Goal: Check status

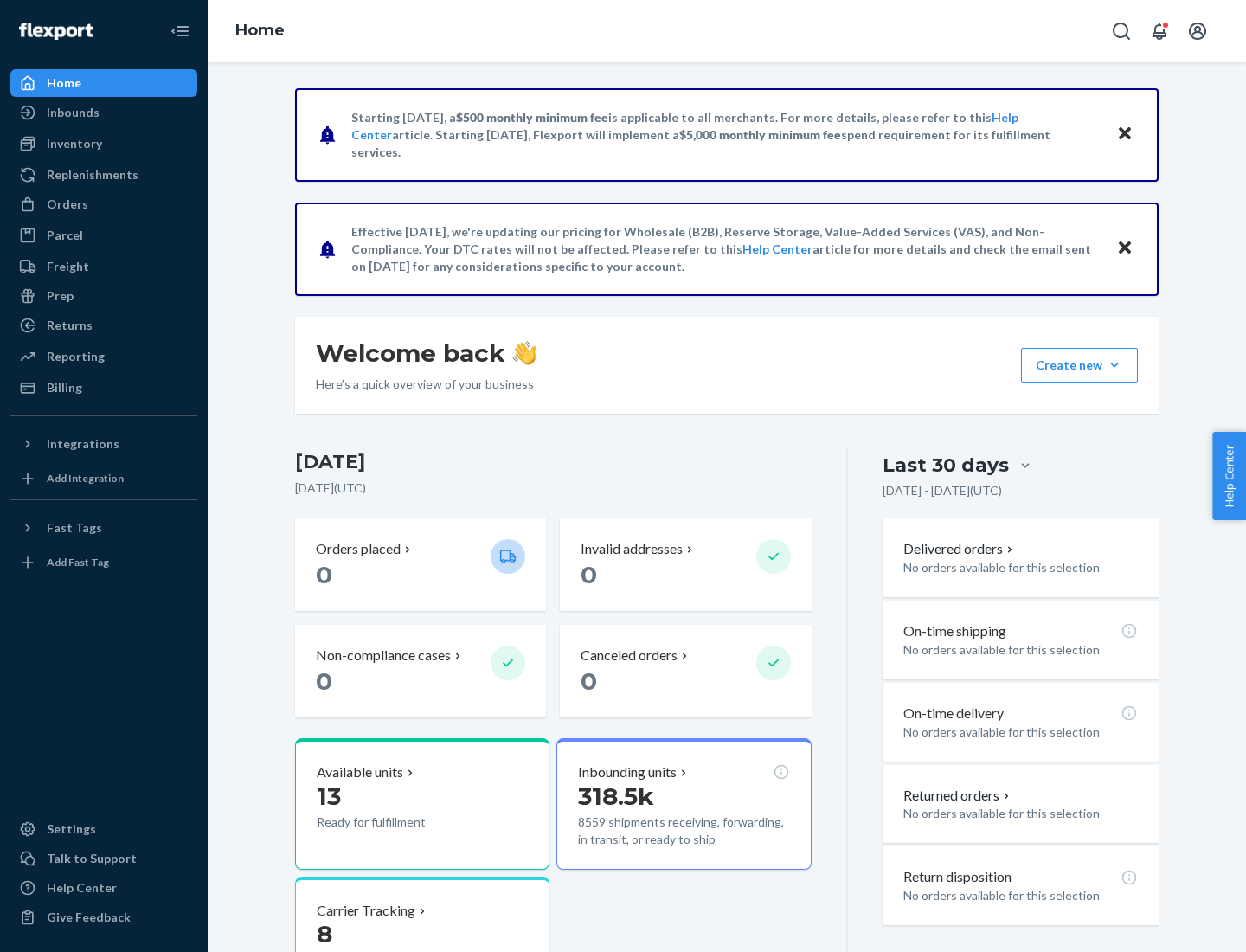
click at [1114, 365] on button "Create new Create new inbound Create new order Create new product" at bounding box center [1079, 365] width 117 height 35
click at [59, 296] on div "Prep" at bounding box center [60, 295] width 27 height 17
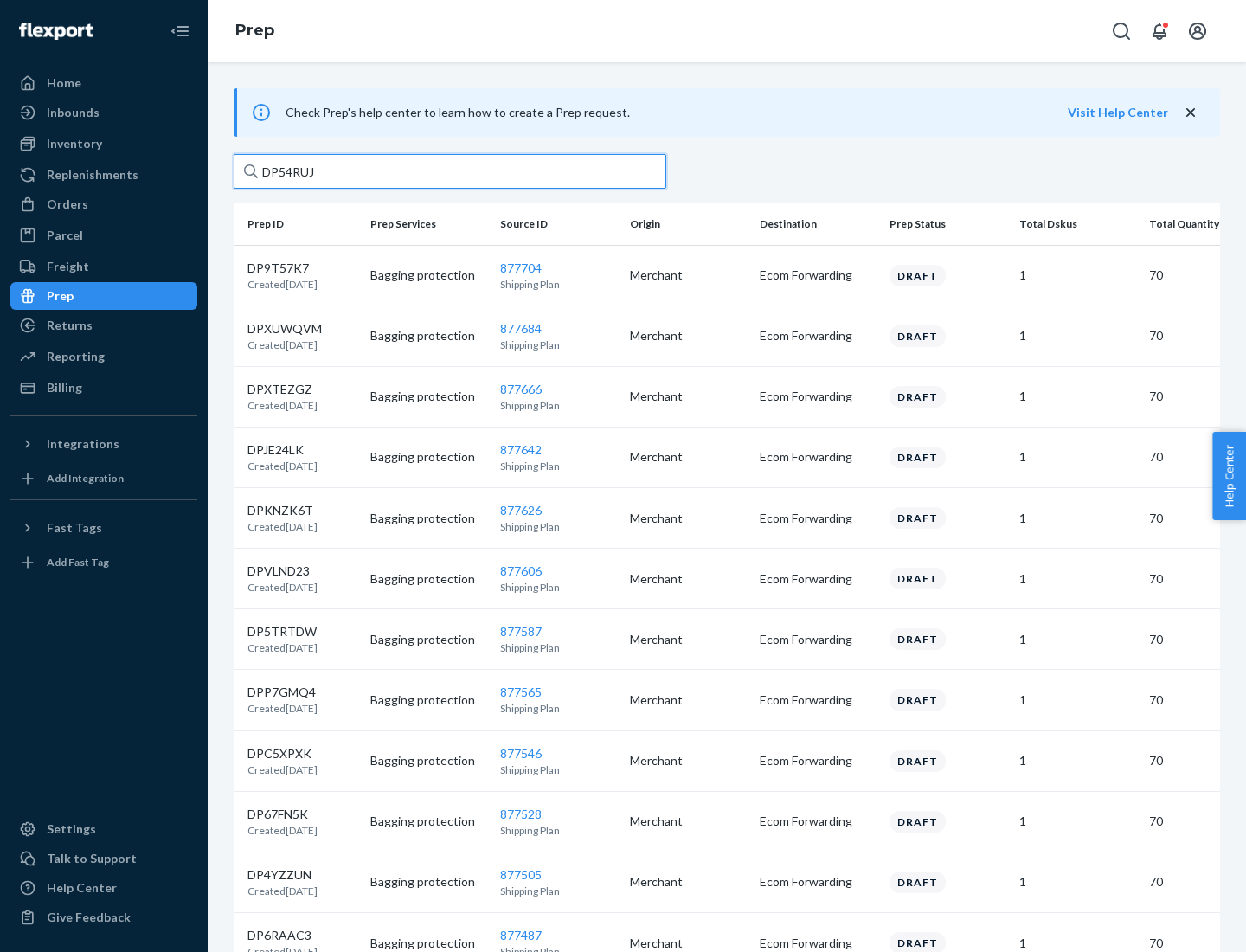
type input "DP54RUJL"
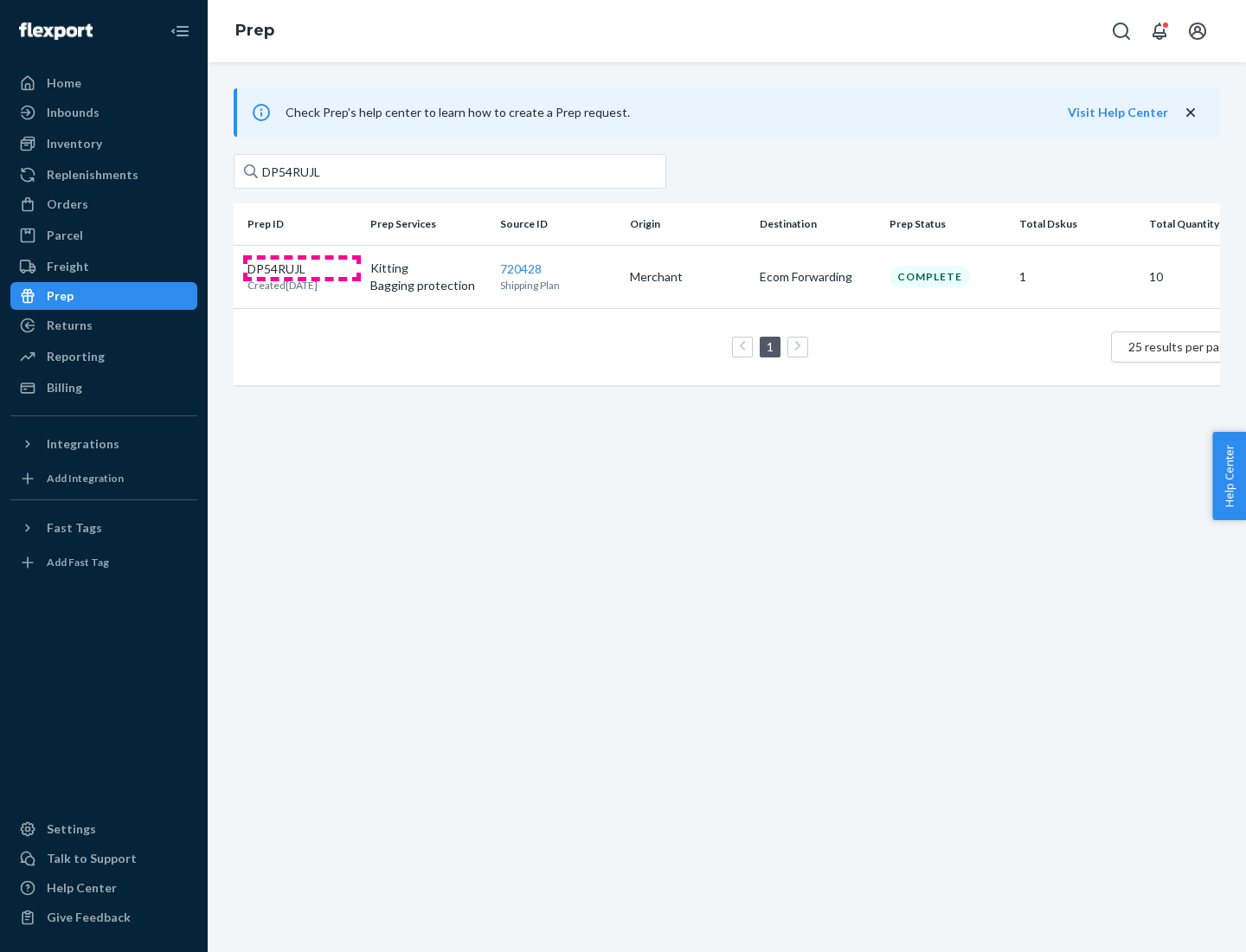
click at [302, 267] on p "DP54RUJL" at bounding box center [283, 268] width 70 height 17
